Goal: Book appointment/travel/reservation

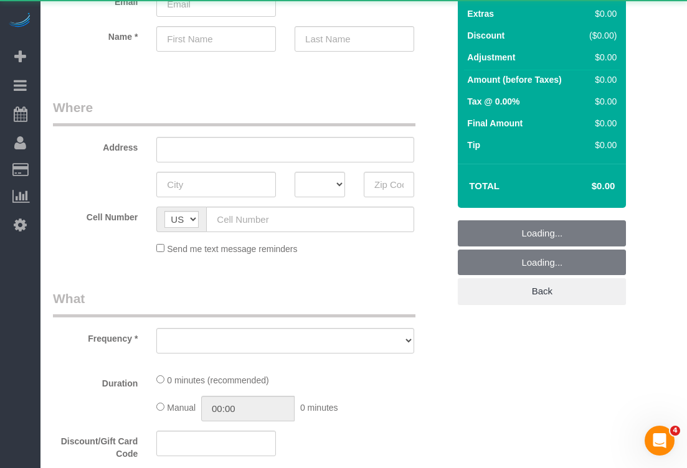
select select "object:1201"
select select "number:89"
select select "number:90"
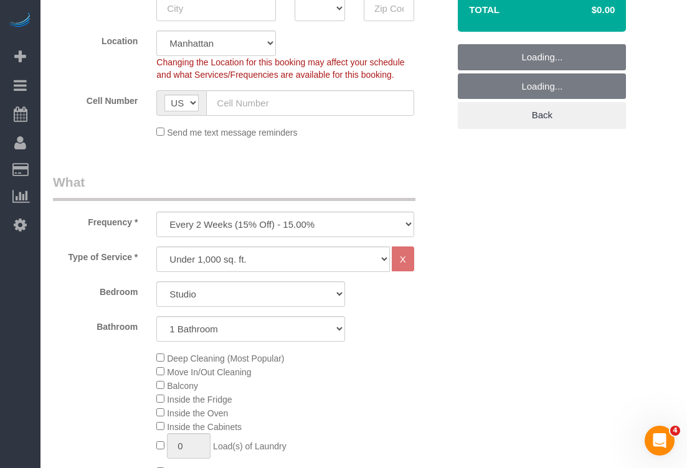
scroll to position [284, 0]
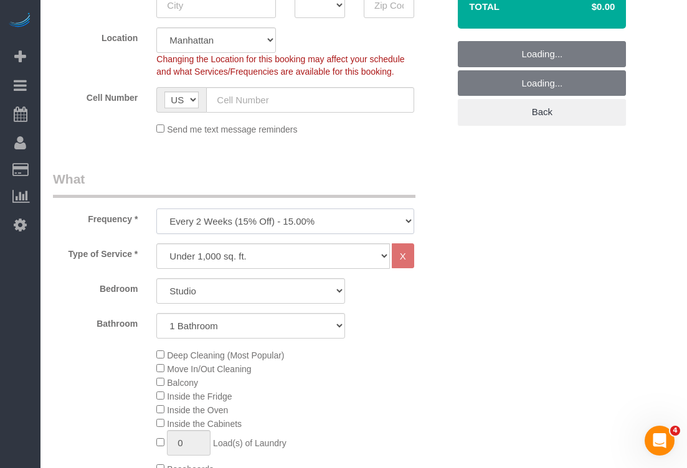
click at [223, 229] on select "One Time Weekly (20% Off) - 20.00% Every 2 Weeks (15% Off) - 15.00% Every 4 Wee…" at bounding box center [285, 222] width 258 height 26
select select "object:1762"
click at [156, 209] on select "One Time Weekly (20% Off) - 20.00% Every 2 Weeks (15% Off) - 15.00% Every 4 Wee…" at bounding box center [285, 222] width 258 height 26
click at [192, 258] on select "Under 1,000 sq. ft. 1,001 - 1,500 sq. ft. 1,500+ sq. ft. Custom Cleaning Office…" at bounding box center [272, 256] width 233 height 26
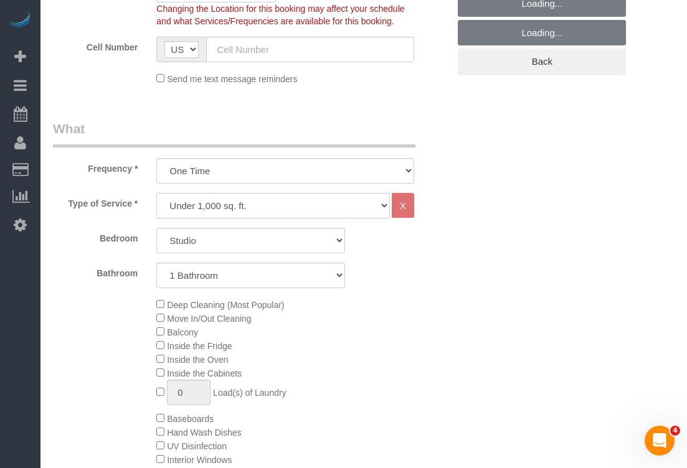
scroll to position [337, 0]
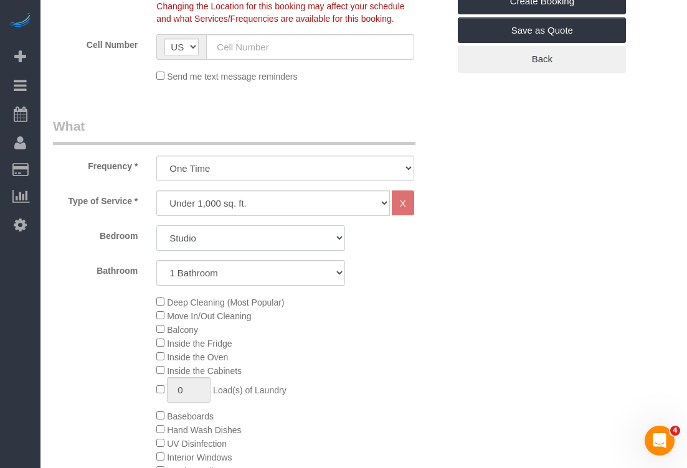
click at [249, 235] on select "Studio 1 Bedroom 2 Bedrooms 3 Bedrooms" at bounding box center [250, 238] width 189 height 26
